Goal: Navigation & Orientation: Go to known website

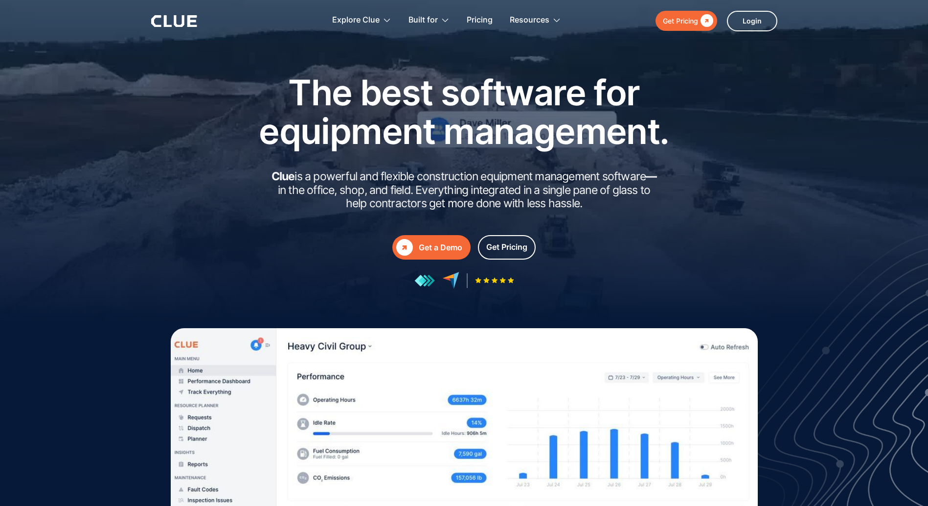
type input "Newsletter"
type input "Subscriber"
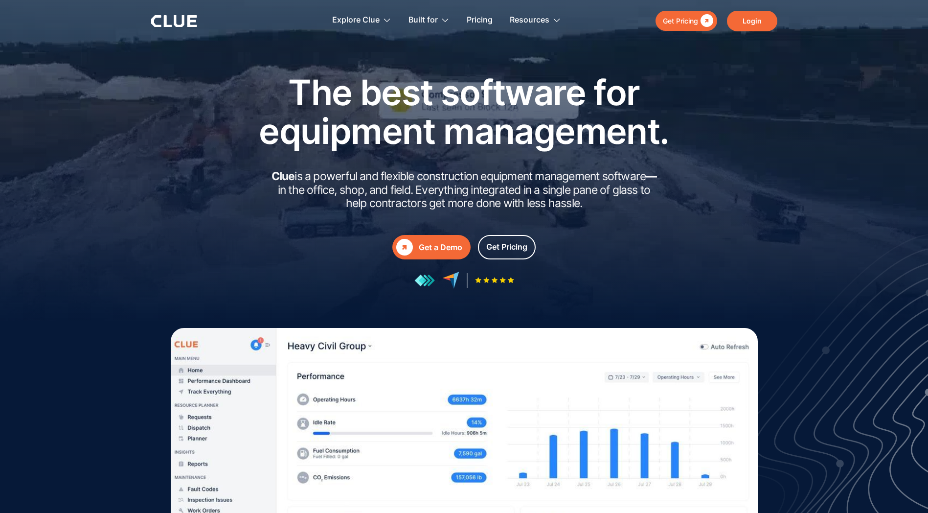
click at [747, 24] on link "Login" at bounding box center [752, 21] width 50 height 21
